Goal: Task Accomplishment & Management: Use online tool/utility

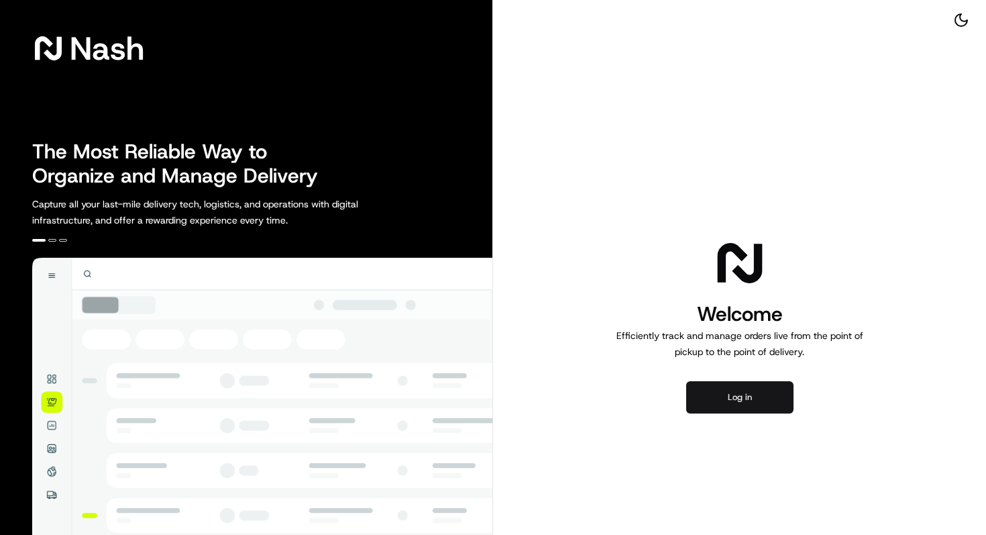
click at [743, 398] on button "Log in" at bounding box center [739, 397] width 107 height 32
